Goal: Transaction & Acquisition: Purchase product/service

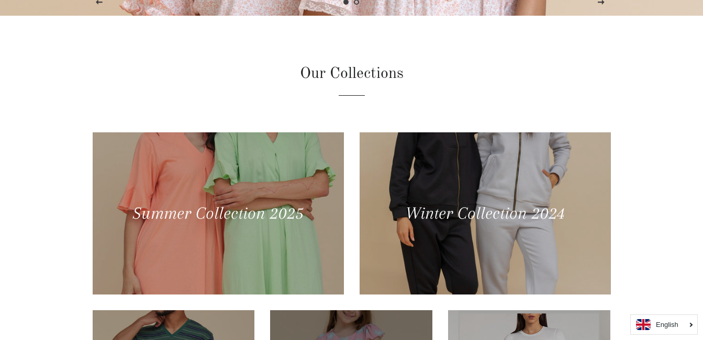
scroll to position [314, 0]
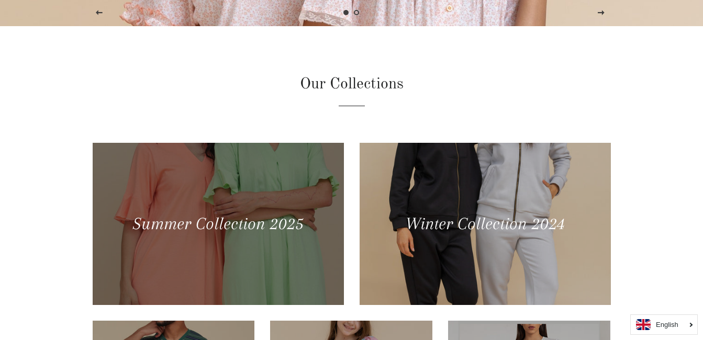
click at [237, 197] on div at bounding box center [217, 223] width 259 height 167
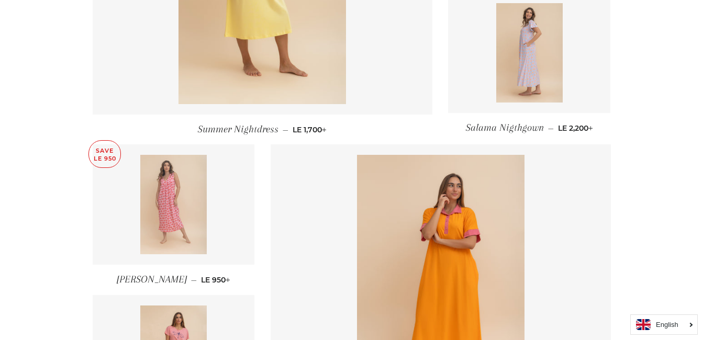
scroll to position [1471, 0]
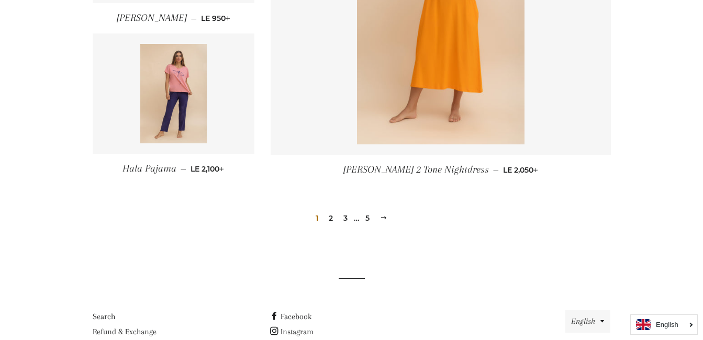
click at [334, 218] on link "2" at bounding box center [331, 219] width 13 height 16
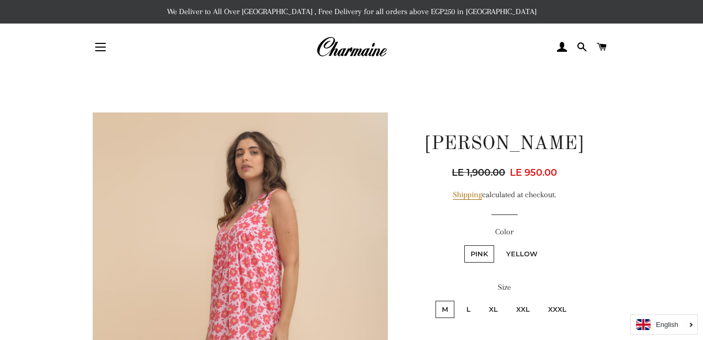
click at [535, 247] on label "Yellow" at bounding box center [522, 254] width 44 height 17
click at [499, 245] on input "Yellow" at bounding box center [499, 244] width 1 height 1
radio input "true"
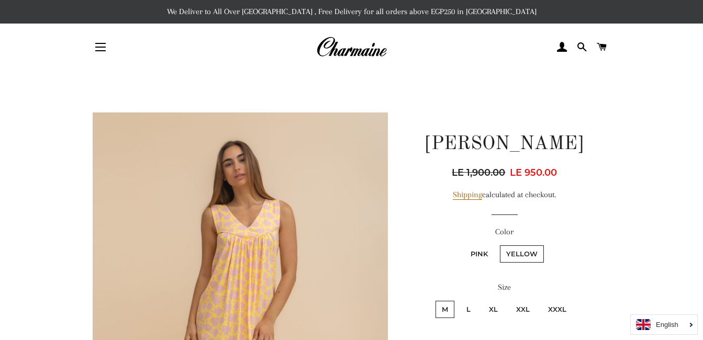
click at [479, 257] on label "Pink" at bounding box center [479, 254] width 30 height 17
click at [463, 245] on input "Pink" at bounding box center [463, 244] width 1 height 1
radio input "true"
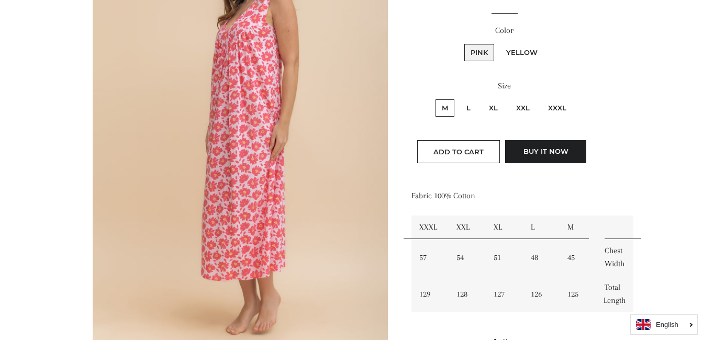
scroll to position [314, 0]
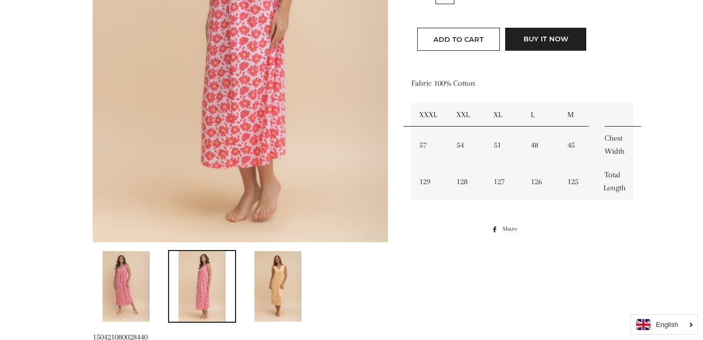
click at [281, 287] on img at bounding box center [277, 286] width 47 height 71
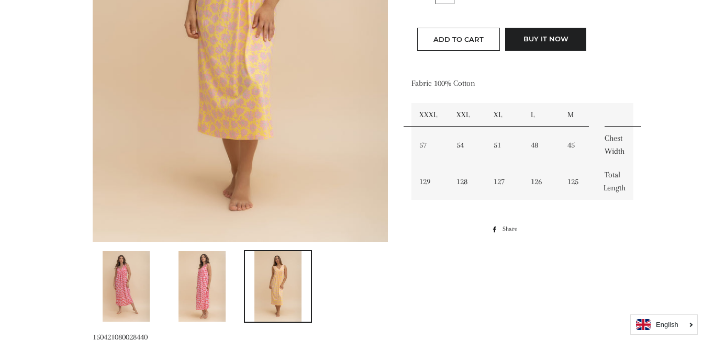
scroll to position [105, 0]
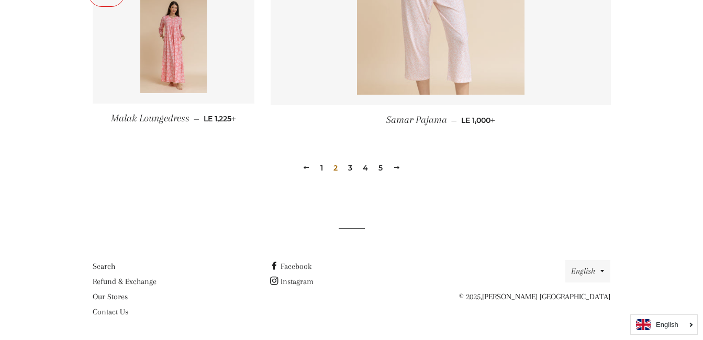
scroll to position [1535, 0]
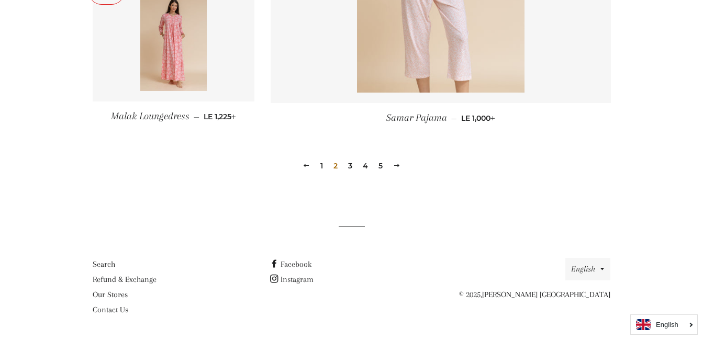
click at [351, 165] on link "3" at bounding box center [350, 166] width 13 height 16
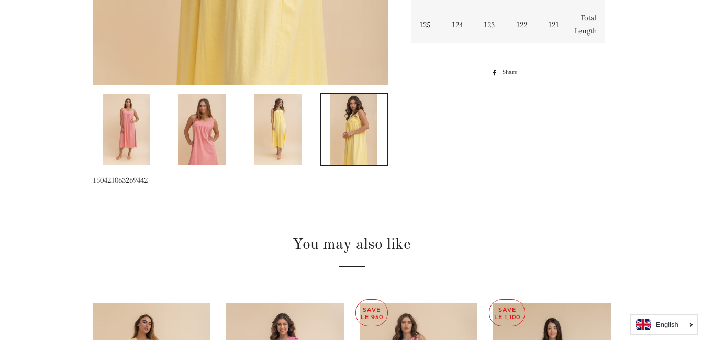
click at [209, 125] on img at bounding box center [202, 129] width 47 height 71
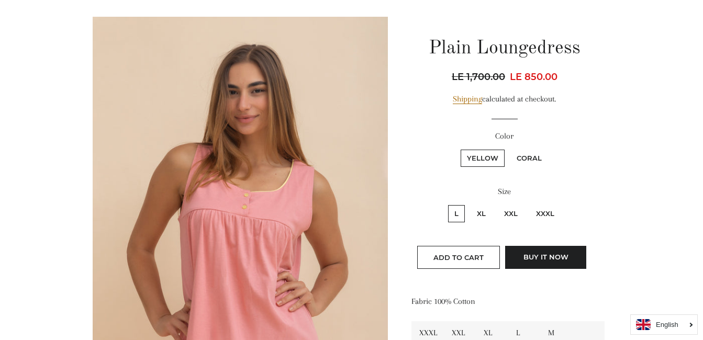
scroll to position [358, 0]
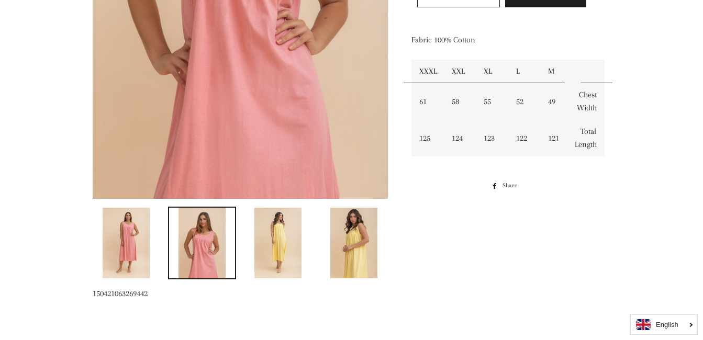
click at [151, 246] on link at bounding box center [127, 243] width 68 height 73
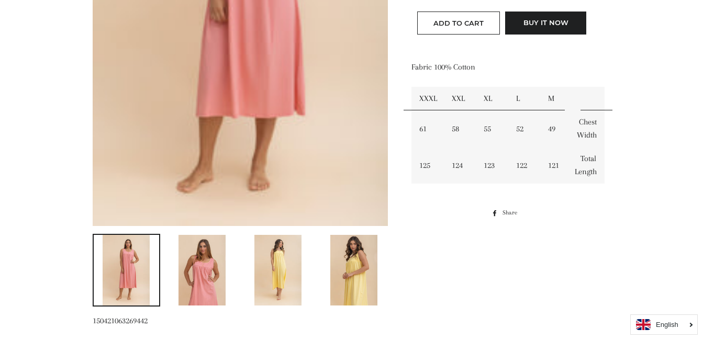
scroll to position [0, 0]
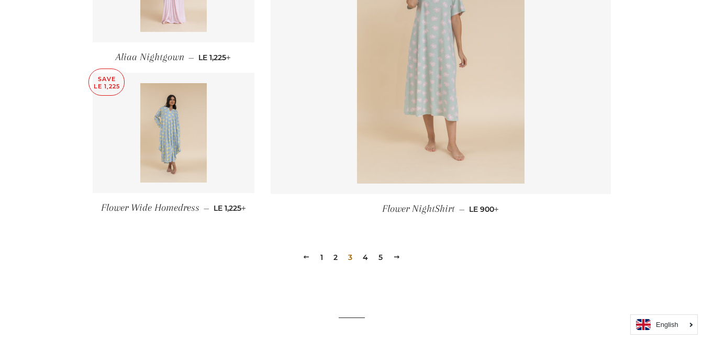
scroll to position [1466, 0]
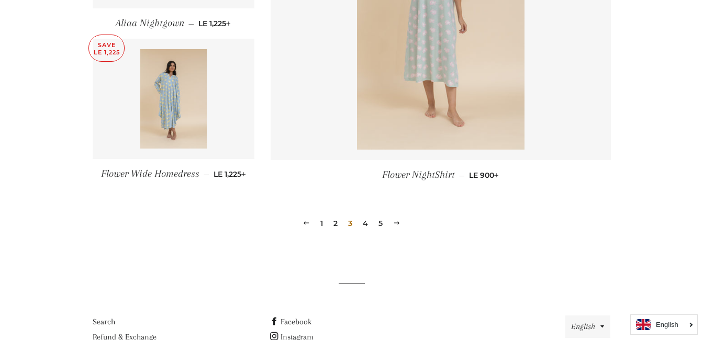
click at [367, 228] on link "4" at bounding box center [366, 224] width 14 height 16
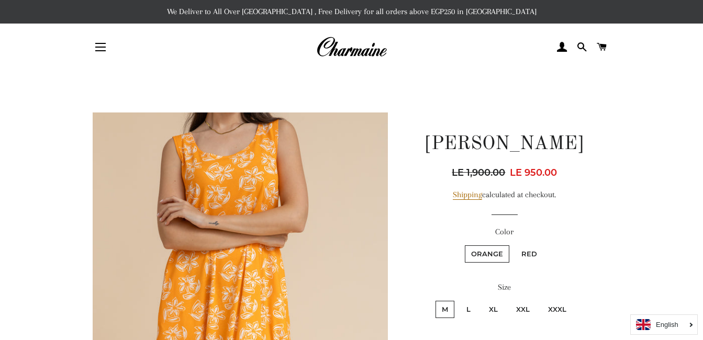
scroll to position [52, 0]
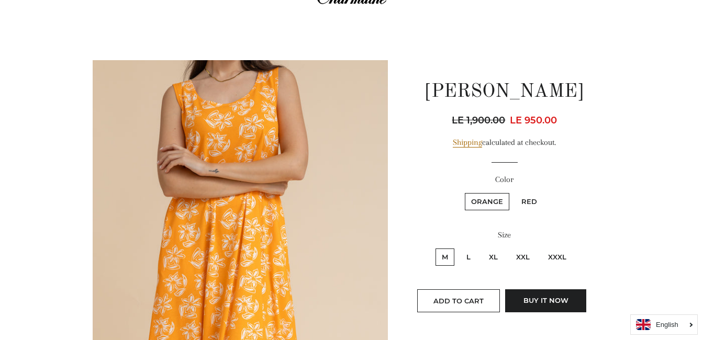
click at [528, 201] on label "Red" at bounding box center [529, 201] width 28 height 17
click at [514, 192] on input "Red" at bounding box center [514, 192] width 1 height 1
radio input "true"
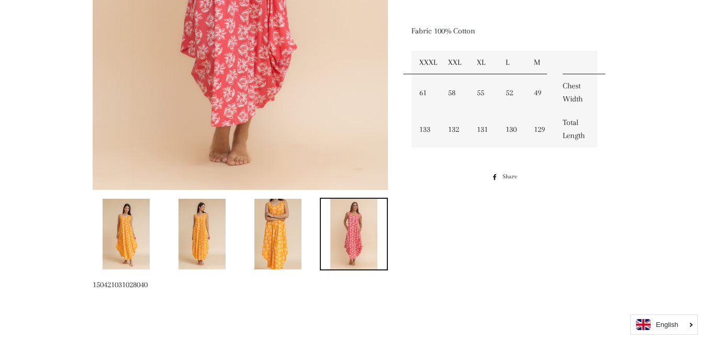
click at [198, 225] on img at bounding box center [202, 234] width 47 height 71
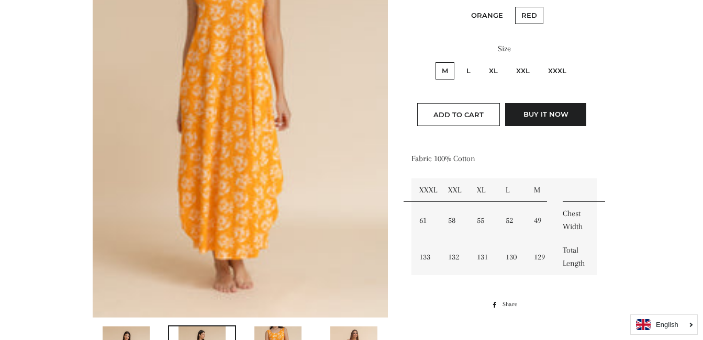
scroll to position [105, 0]
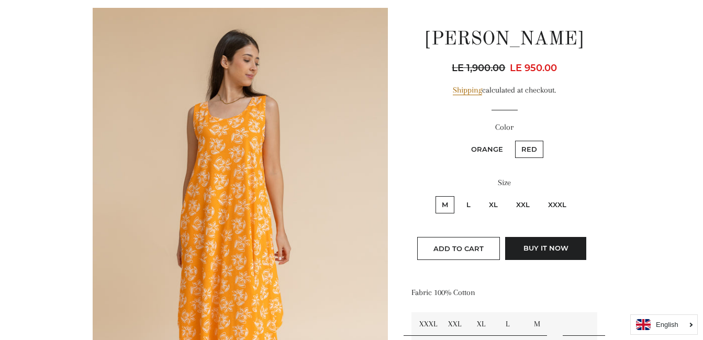
click at [553, 206] on label "XXXL" at bounding box center [557, 204] width 31 height 17
click at [541, 195] on input "XXXL" at bounding box center [540, 195] width 1 height 1
radio input "true"
click at [552, 206] on label "XXXL" at bounding box center [557, 204] width 31 height 17
click at [541, 195] on input "XXXL" at bounding box center [540, 195] width 1 height 1
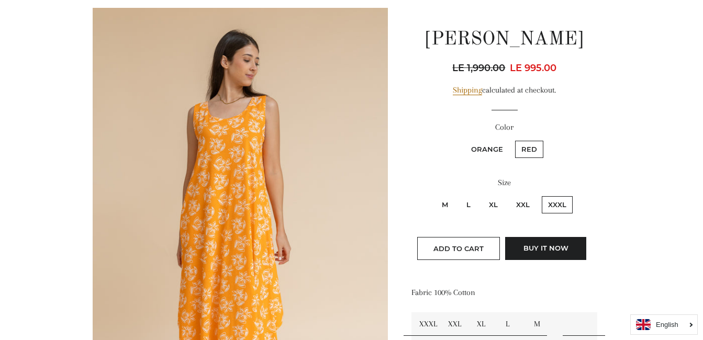
click at [488, 153] on label "Orange" at bounding box center [487, 149] width 45 height 17
click at [464, 140] on input "Orange" at bounding box center [463, 139] width 1 height 1
radio input "true"
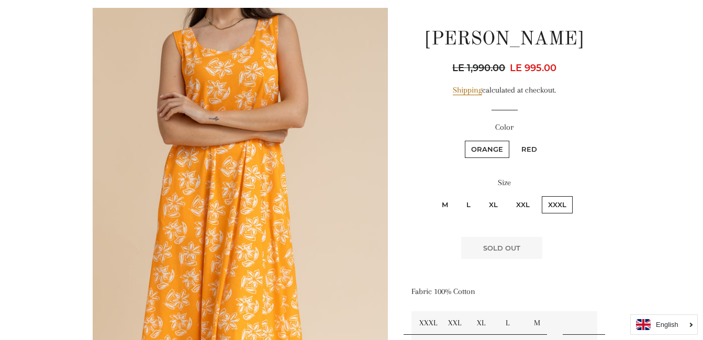
click at [488, 153] on label "Orange" at bounding box center [487, 149] width 45 height 17
click at [464, 140] on input "Orange" at bounding box center [463, 139] width 1 height 1
click at [566, 202] on label "XXXL" at bounding box center [557, 204] width 31 height 17
click at [541, 195] on input "XXXL" at bounding box center [540, 195] width 1 height 1
click at [530, 164] on fieldset "Orange Red" at bounding box center [505, 154] width 184 height 30
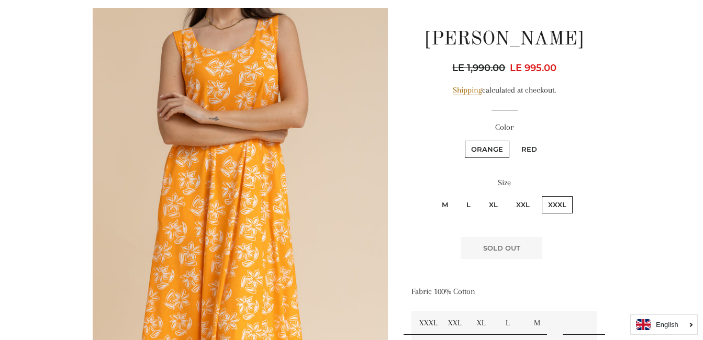
click at [530, 153] on label "Red" at bounding box center [529, 149] width 28 height 17
click at [514, 140] on input "Red" at bounding box center [514, 139] width 1 height 1
radio input "true"
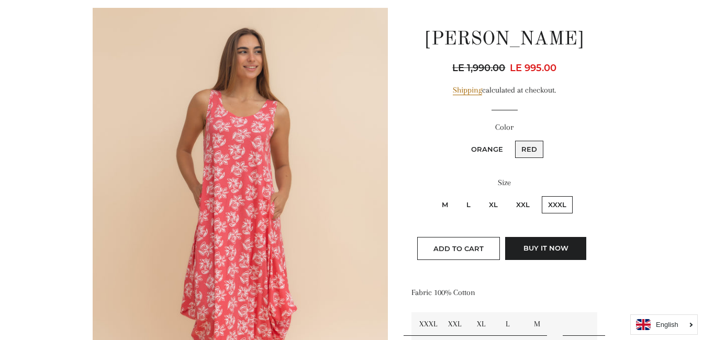
scroll to position [419, 0]
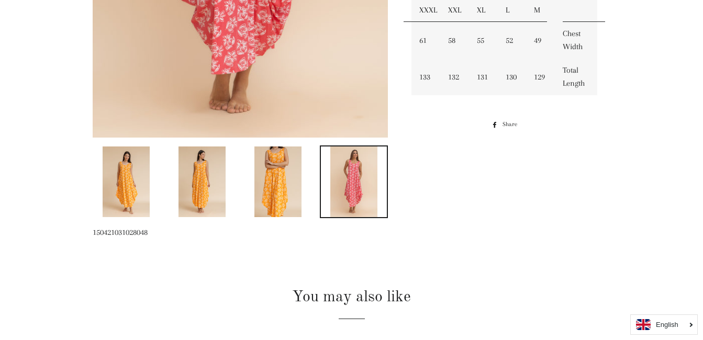
click at [276, 172] on img at bounding box center [277, 182] width 47 height 71
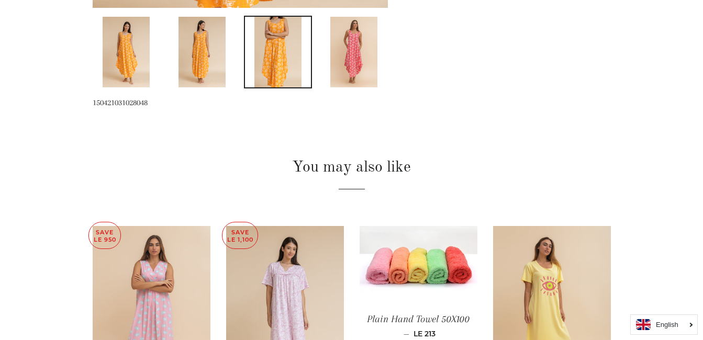
scroll to position [130, 0]
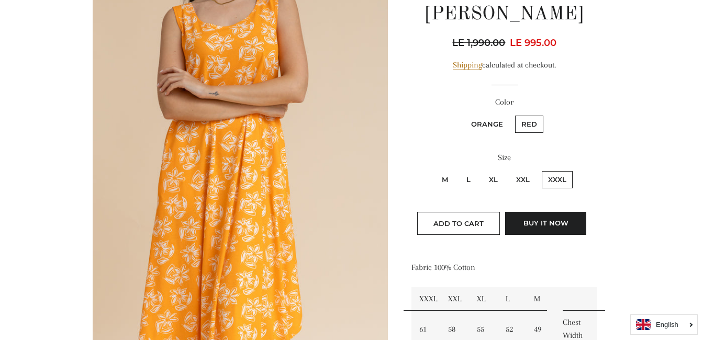
click at [517, 185] on label "XXL" at bounding box center [523, 179] width 26 height 17
click at [509, 170] on input "XXL" at bounding box center [508, 170] width 1 height 1
radio input "true"
click at [519, 184] on label "XXL" at bounding box center [523, 179] width 26 height 17
click at [509, 170] on input "XXL" at bounding box center [508, 170] width 1 height 1
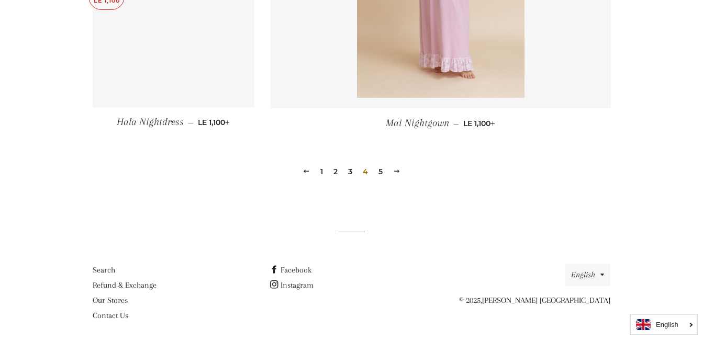
scroll to position [1519, 0]
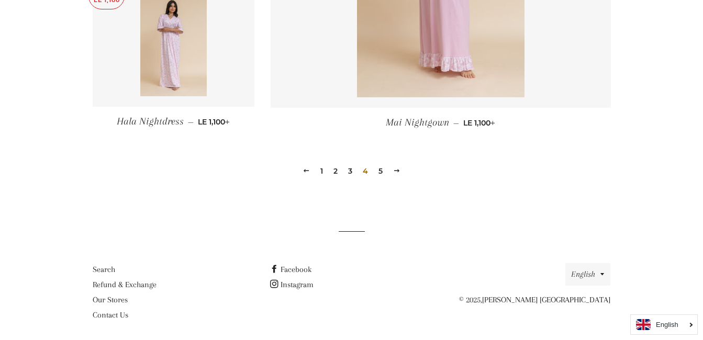
click at [380, 176] on link "5" at bounding box center [380, 171] width 13 height 16
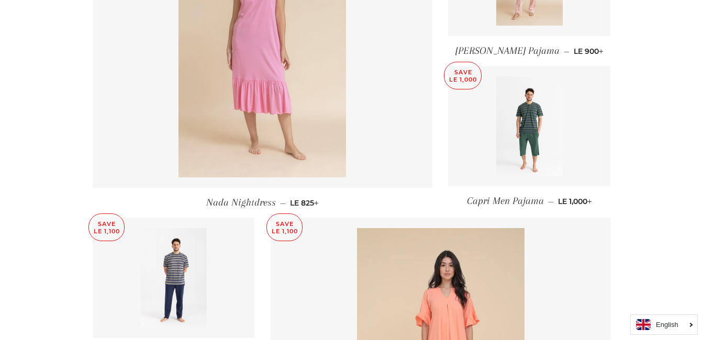
scroll to position [471, 0]
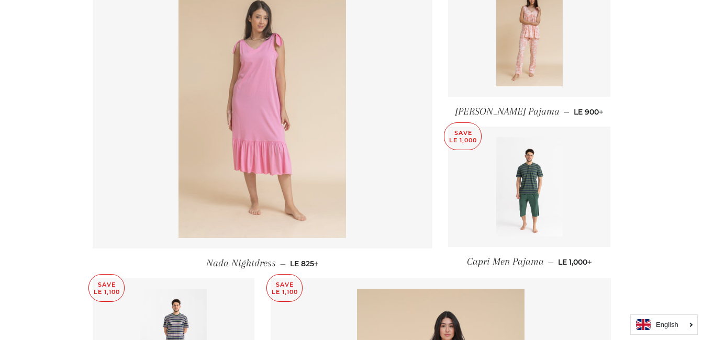
click at [222, 133] on img at bounding box center [263, 112] width 168 height 251
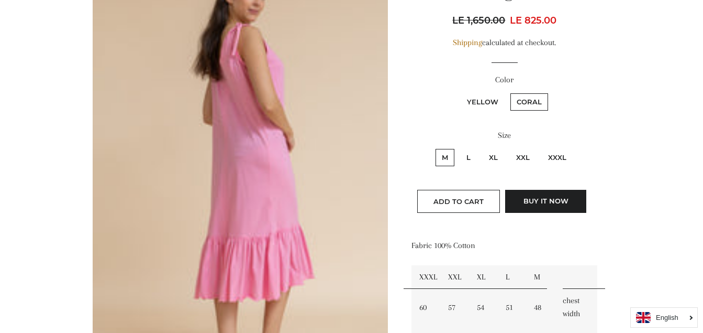
scroll to position [157, 0]
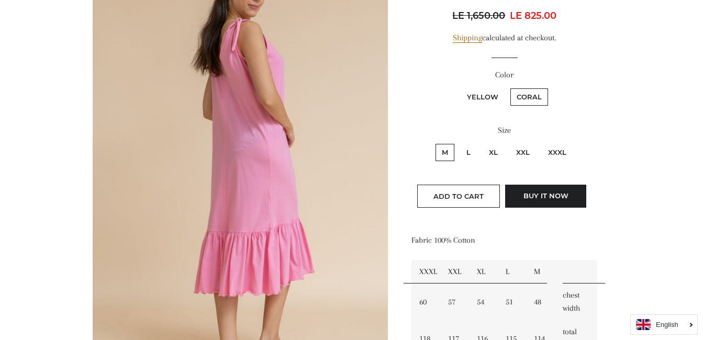
click at [566, 150] on label "XXXL" at bounding box center [557, 152] width 31 height 17
click at [541, 143] on input "XXXL" at bounding box center [540, 142] width 1 height 1
radio input "true"
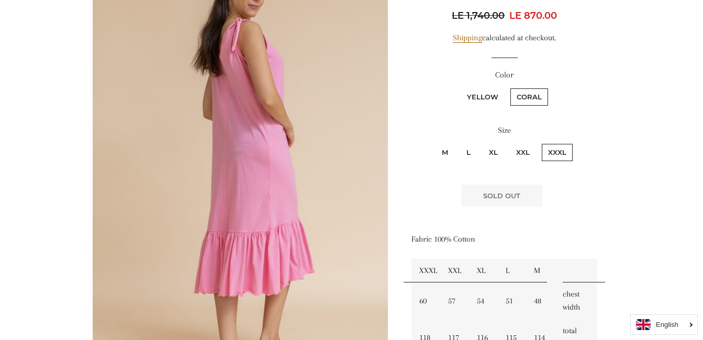
click at [482, 96] on label "Yellow" at bounding box center [483, 96] width 44 height 17
click at [460, 87] on input "Yellow" at bounding box center [459, 87] width 1 height 1
radio input "true"
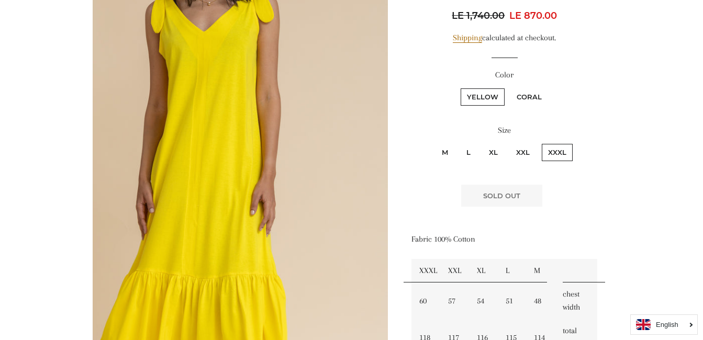
click at [535, 90] on label "Coral" at bounding box center [530, 96] width 38 height 17
click at [510, 87] on input "Coral" at bounding box center [509, 87] width 1 height 1
radio input "true"
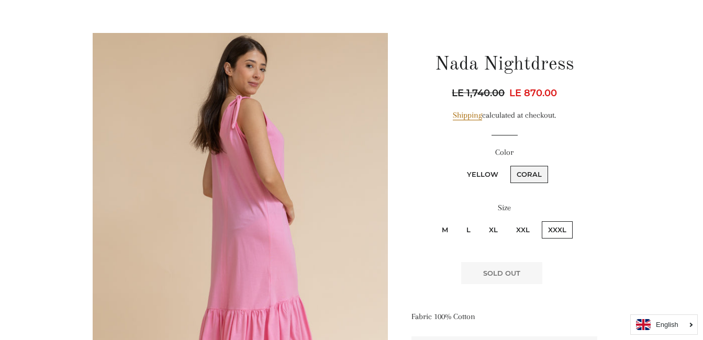
scroll to position [77, 0]
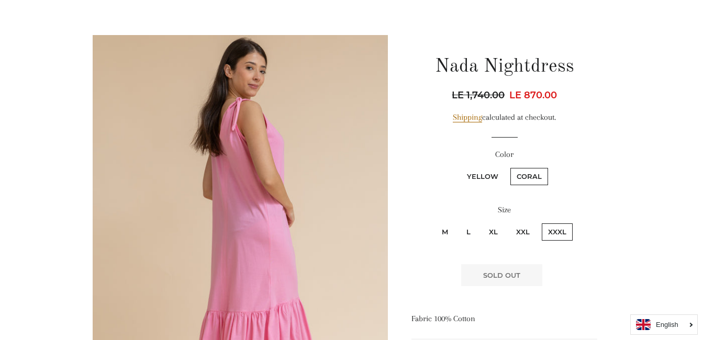
click at [492, 173] on label "Yellow" at bounding box center [483, 176] width 44 height 17
click at [460, 167] on input "Yellow" at bounding box center [459, 167] width 1 height 1
radio input "true"
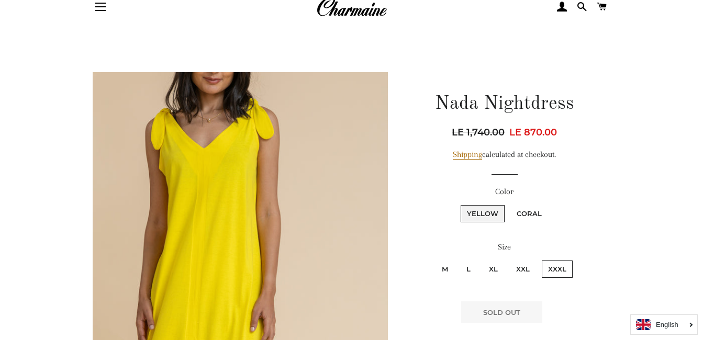
scroll to position [25, 0]
